Goal: Find specific page/section: Find specific page/section

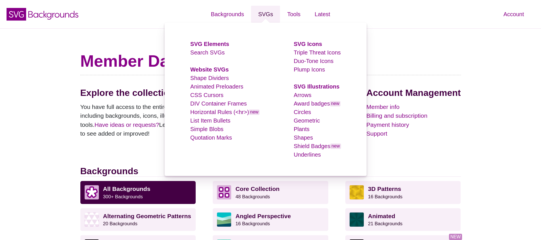
click at [270, 9] on link "SVGs" at bounding box center [265, 14] width 29 height 17
click at [319, 145] on link "Shield Badges new" at bounding box center [316, 146] width 47 height 6
click at [316, 103] on link "Award badges new" at bounding box center [316, 103] width 47 height 6
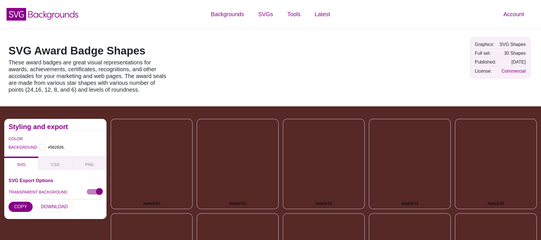
type input "#562826"
